Goal: Task Accomplishment & Management: Manage account settings

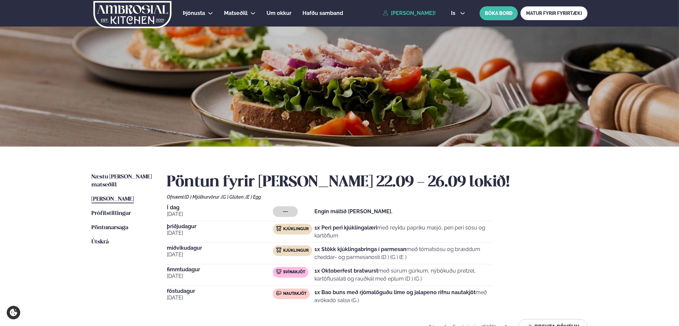
click at [139, 9] on img at bounding box center [132, 14] width 79 height 27
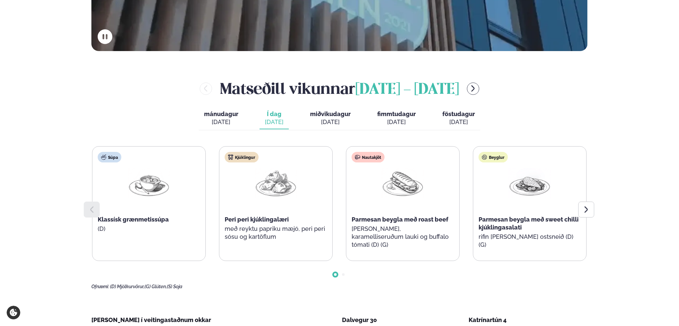
scroll to position [299, 0]
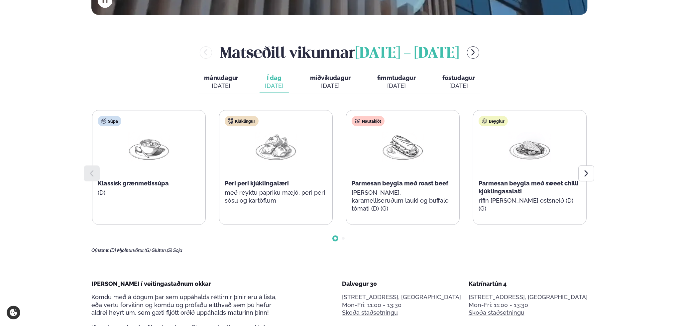
click at [274, 75] on span "Í dag" at bounding box center [274, 78] width 19 height 8
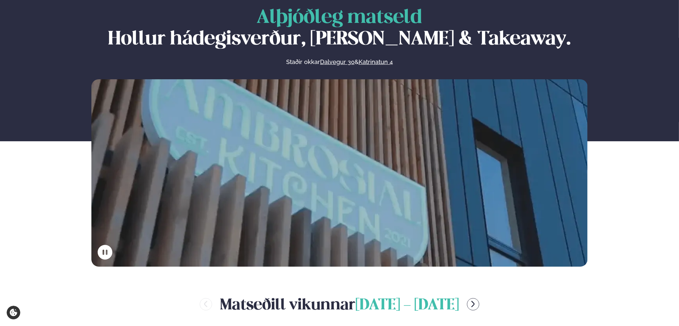
scroll to position [0, 0]
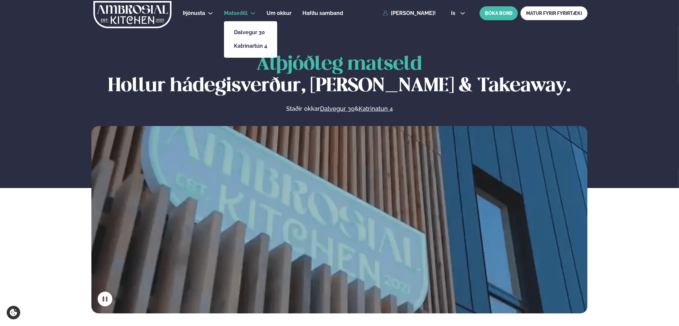
click at [236, 12] on span "Matseðill" at bounding box center [236, 13] width 24 height 6
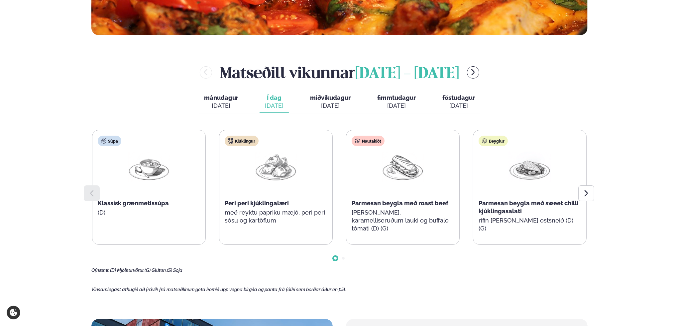
scroll to position [299, 0]
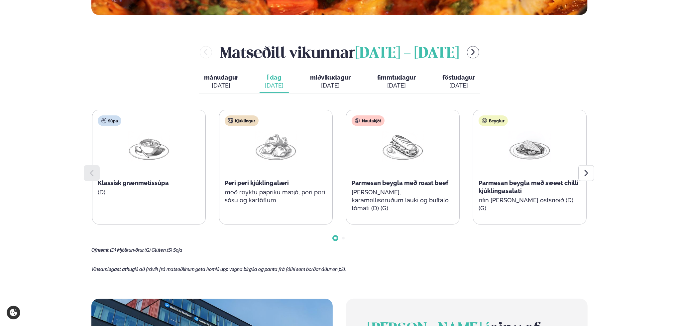
click at [214, 82] on div "[DATE]" at bounding box center [221, 86] width 34 height 8
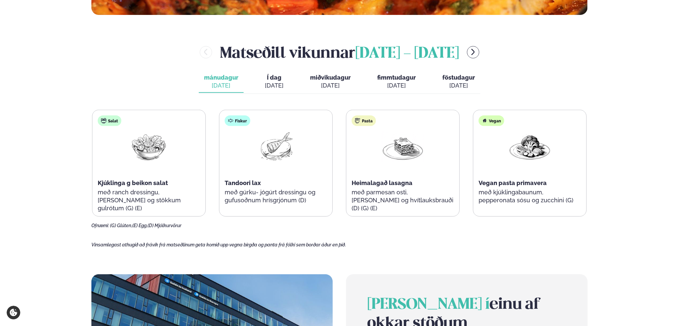
click at [275, 81] on span "Í dag" at bounding box center [274, 78] width 19 height 8
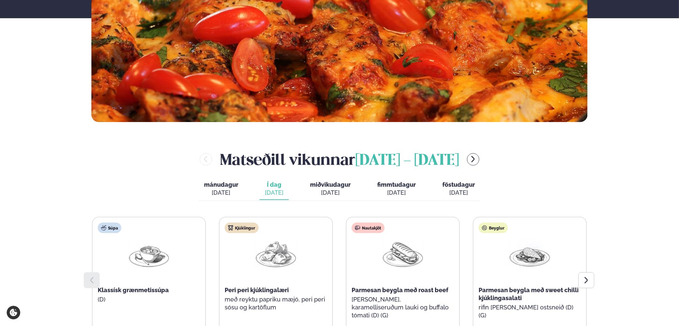
scroll to position [96, 0]
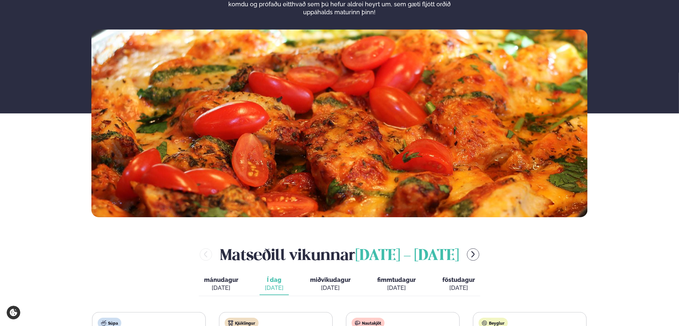
click at [330, 283] on span "miðvikudagur" at bounding box center [330, 280] width 41 height 7
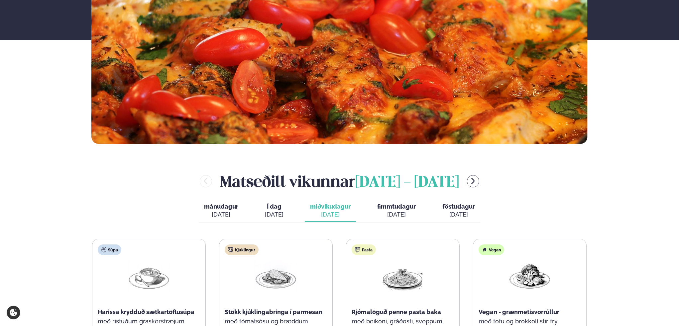
scroll to position [130, 0]
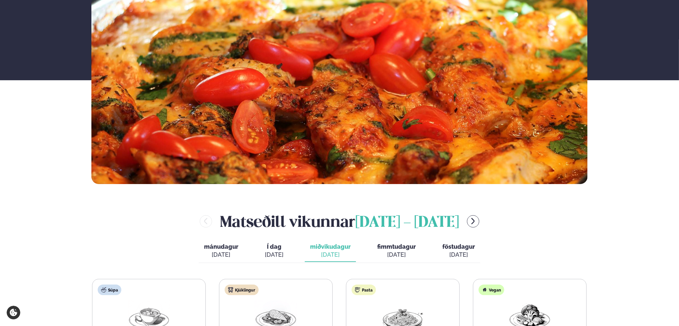
click at [401, 247] on span "fimmtudagur" at bounding box center [396, 246] width 39 height 7
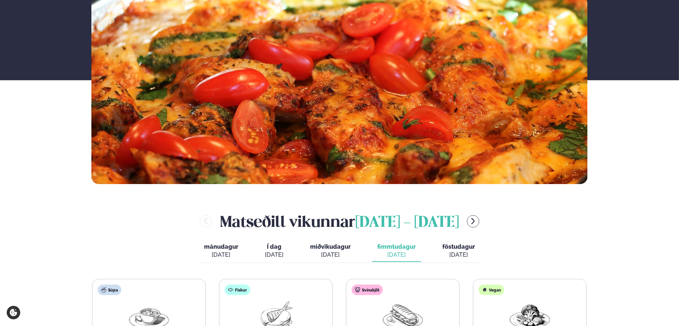
click at [459, 245] on span "föstudagur" at bounding box center [458, 246] width 33 height 7
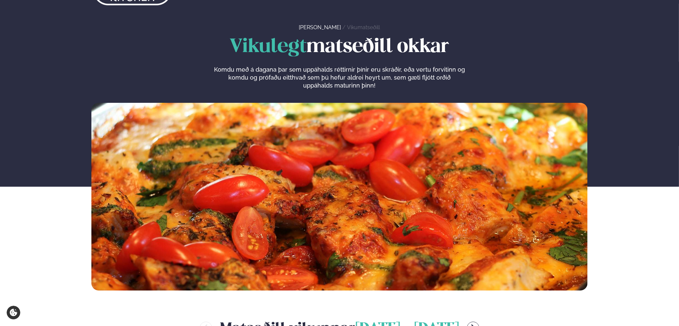
scroll to position [0, 0]
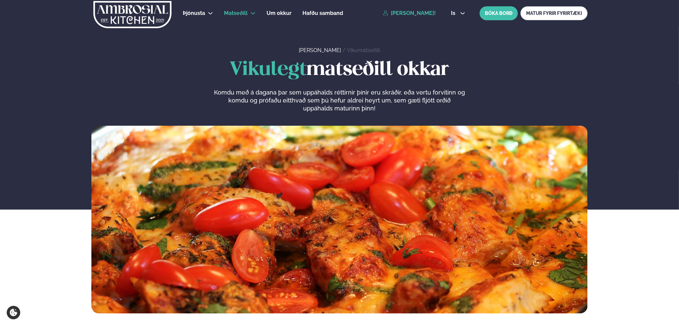
click at [403, 14] on link "[PERSON_NAME]!" at bounding box center [409, 13] width 53 height 6
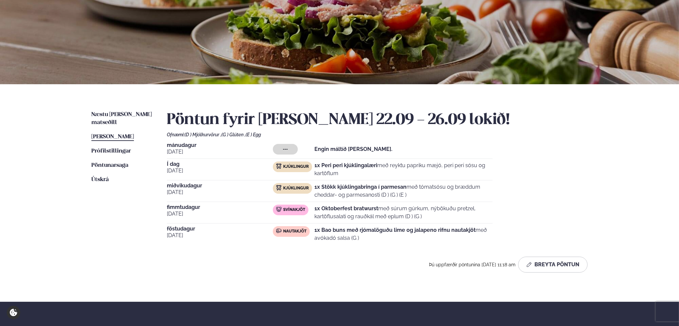
scroll to position [66, 0]
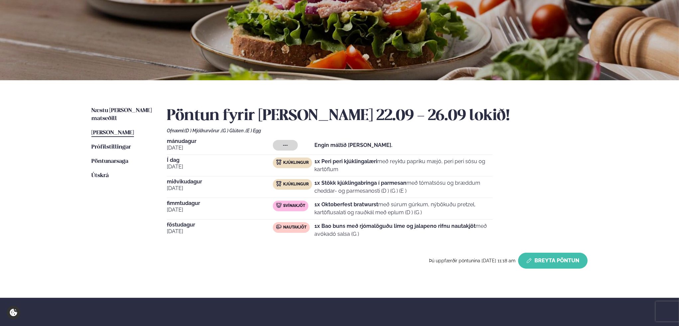
click at [562, 261] on button "Breyta Pöntun" at bounding box center [552, 261] width 69 height 16
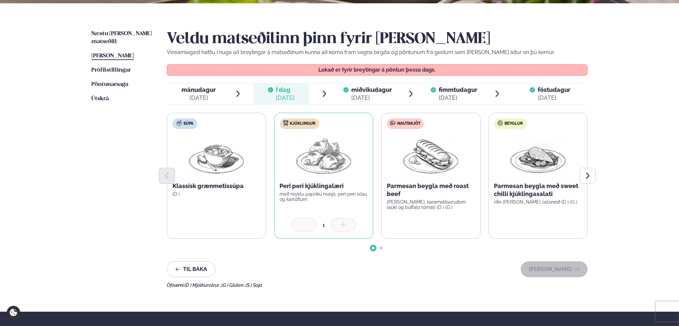
scroll to position [199, 0]
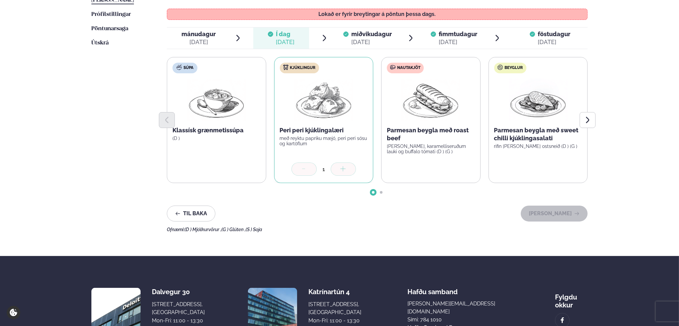
click at [453, 32] on span "fimmtudagur" at bounding box center [457, 34] width 39 height 7
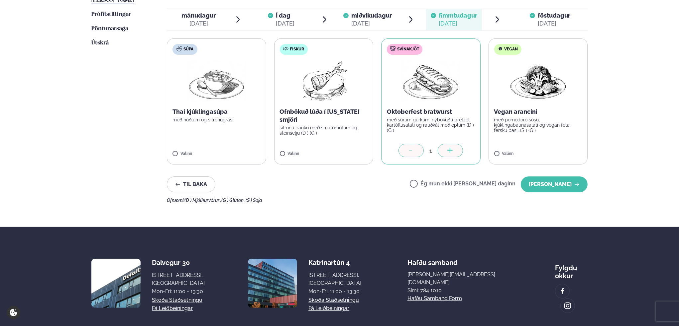
click at [412, 151] on icon at bounding box center [411, 151] width 7 height 7
click at [485, 207] on div "Næstu [PERSON_NAME] matseðill Næsta vika [PERSON_NAME] matseðill [PERSON_NAME] …" at bounding box center [339, 88] width 536 height 280
click at [558, 185] on button "[PERSON_NAME]" at bounding box center [553, 185] width 67 height 16
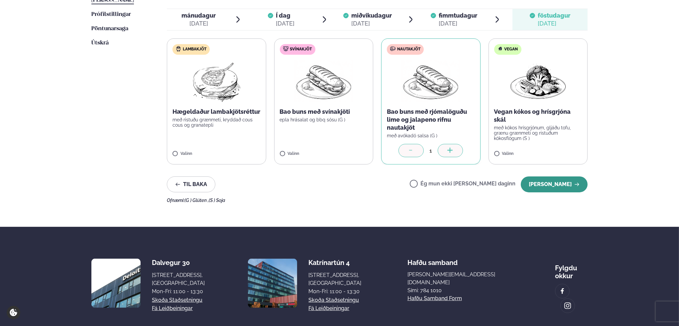
click at [562, 185] on button "[PERSON_NAME]" at bounding box center [553, 185] width 67 height 16
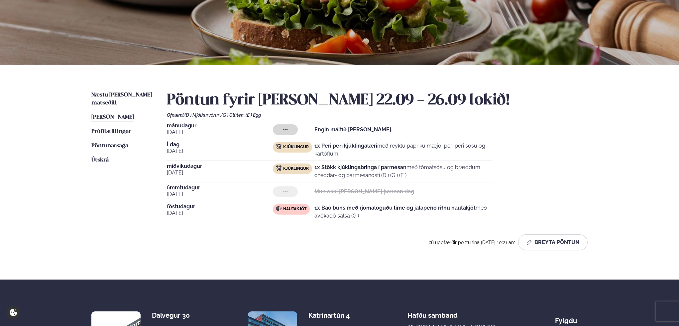
scroll to position [70, 0]
